Goal: Task Accomplishment & Management: Manage account settings

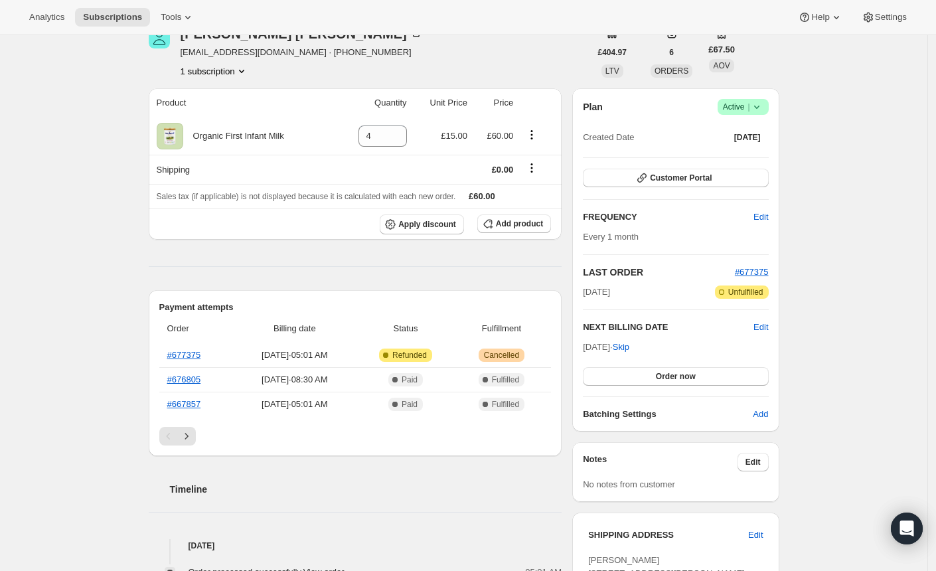
scroll to position [185, 0]
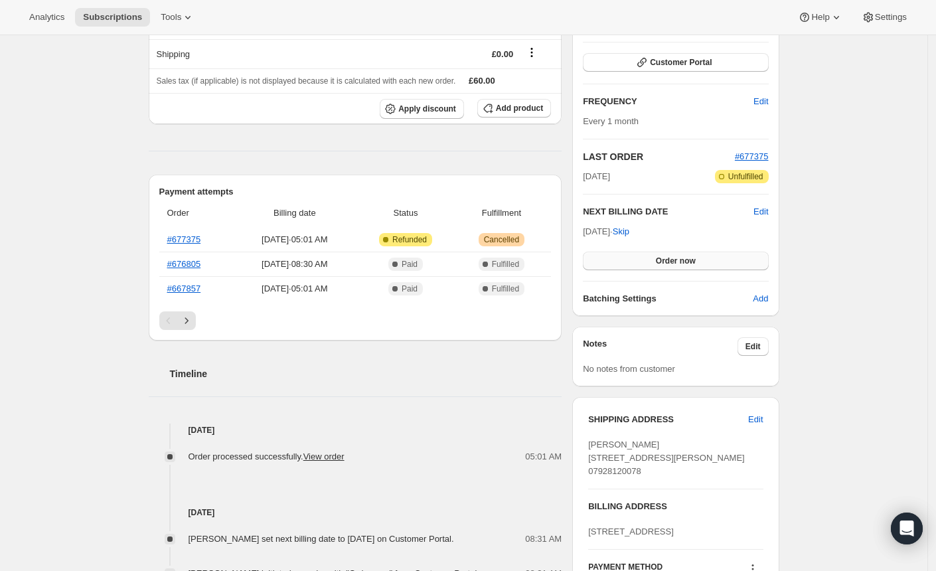
click at [656, 257] on button "Order now" at bounding box center [675, 261] width 185 height 19
click at [651, 257] on span "Click to confirm" at bounding box center [675, 261] width 60 height 11
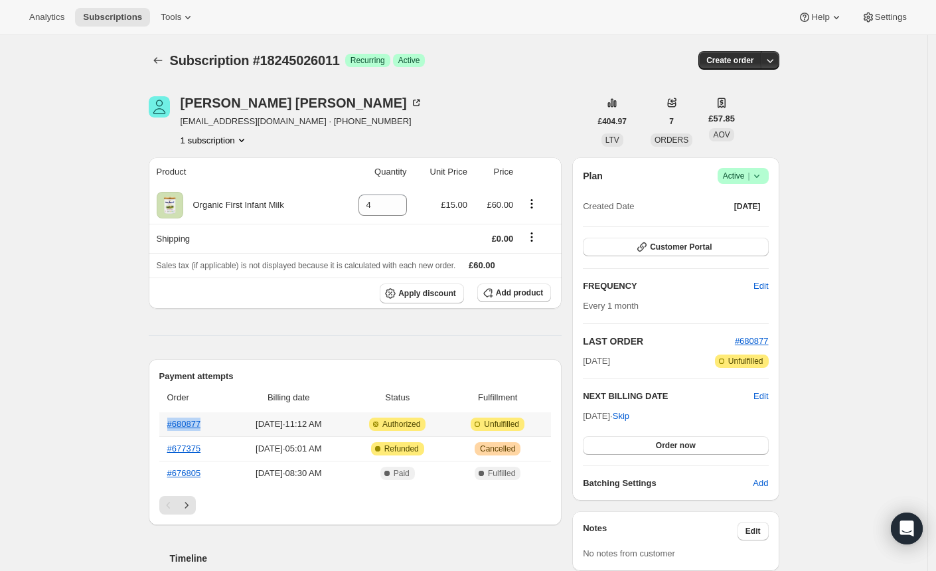
drag, startPoint x: 215, startPoint y: 422, endPoint x: 167, endPoint y: 424, distance: 47.8
click at [167, 424] on th "#680877" at bounding box center [195, 424] width 72 height 24
copy link "#680877"
